Goal: Transaction & Acquisition: Purchase product/service

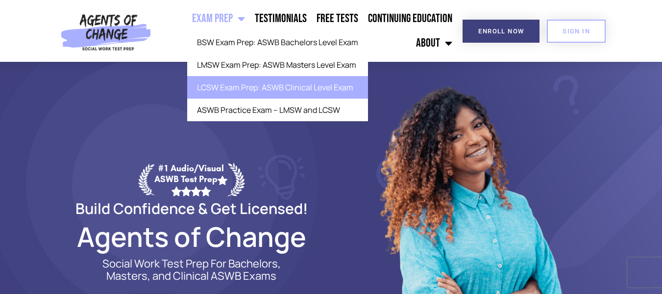
click at [235, 92] on link "LCSW Exam Prep: ASWB Clinical Level Exam" at bounding box center [277, 87] width 181 height 23
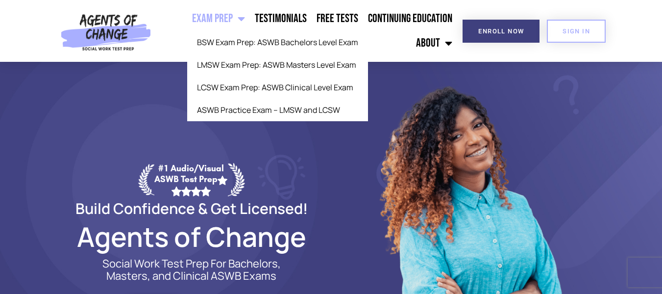
click at [217, 20] on link "Exam Prep" at bounding box center [218, 18] width 63 height 25
click at [215, 20] on link "Exam Prep" at bounding box center [218, 18] width 63 height 25
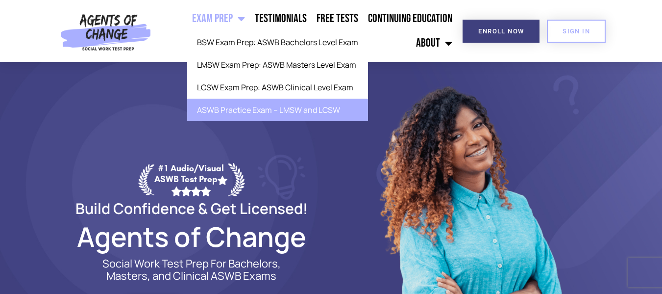
click at [226, 111] on link "ASWB Practice Exam – LMSW and LCSW" at bounding box center [277, 110] width 181 height 23
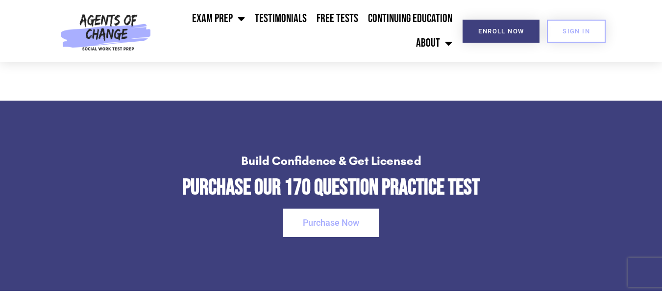
scroll to position [1303, 0]
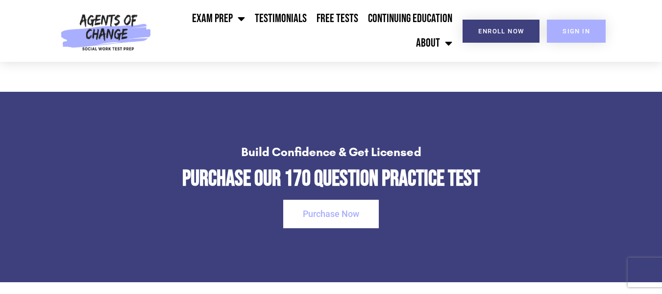
click at [577, 25] on link "SIGN IN" at bounding box center [576, 31] width 59 height 23
